Goal: Information Seeking & Learning: Learn about a topic

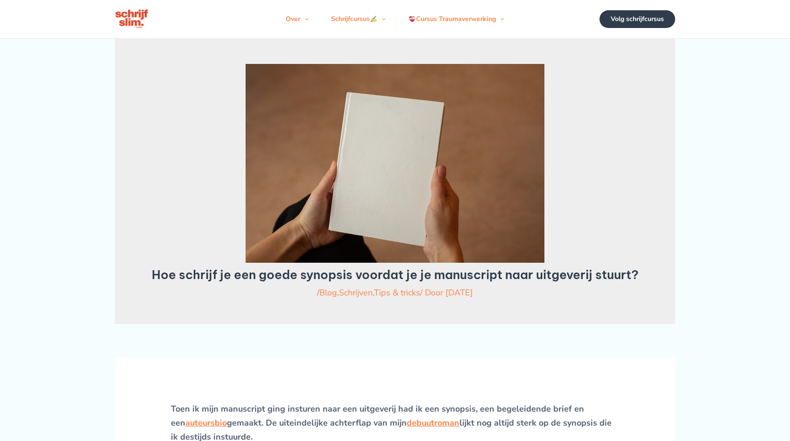
click at [136, 20] on img at bounding box center [132, 18] width 35 height 21
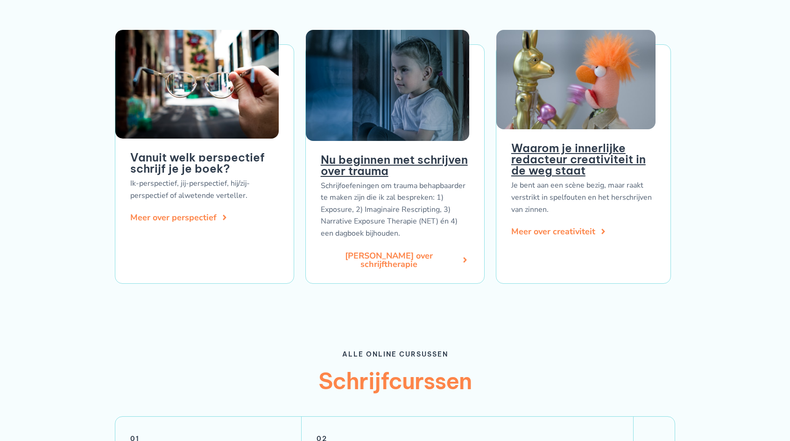
scroll to position [1307, 0]
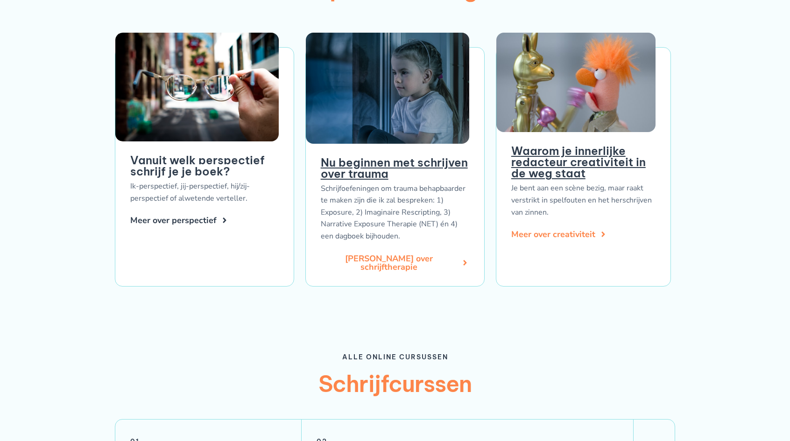
click at [193, 217] on span "Meer over perspectief" at bounding box center [173, 220] width 86 height 8
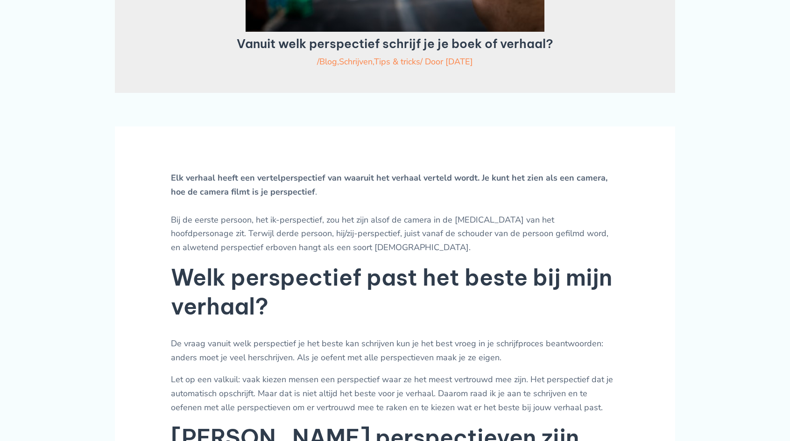
scroll to position [233, 0]
